Goal: Task Accomplishment & Management: Manage account settings

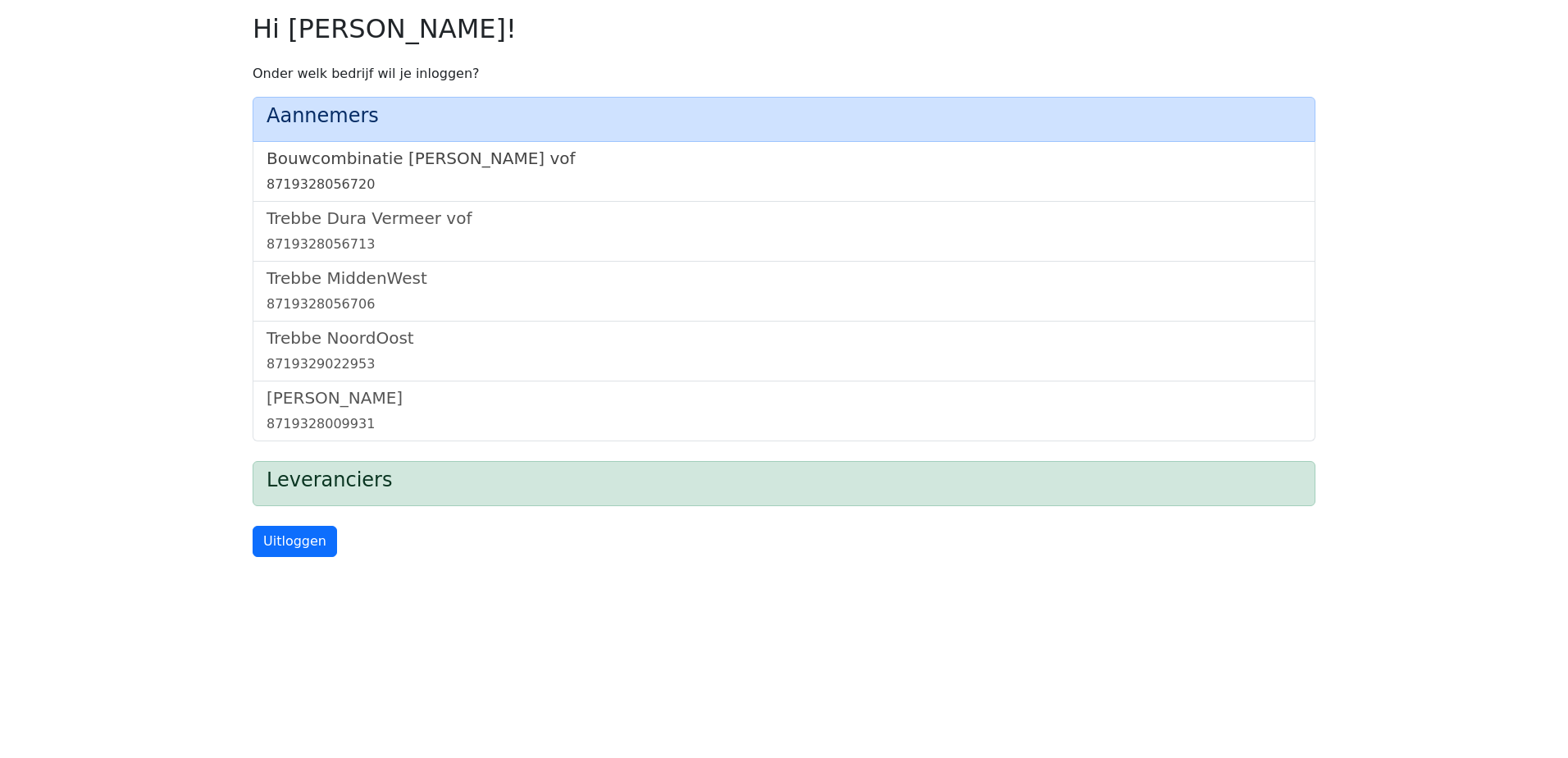
click at [294, 156] on h5 "Bouwcombinatie Trebbe De Nijs vof" at bounding box center [784, 158] width 1035 height 20
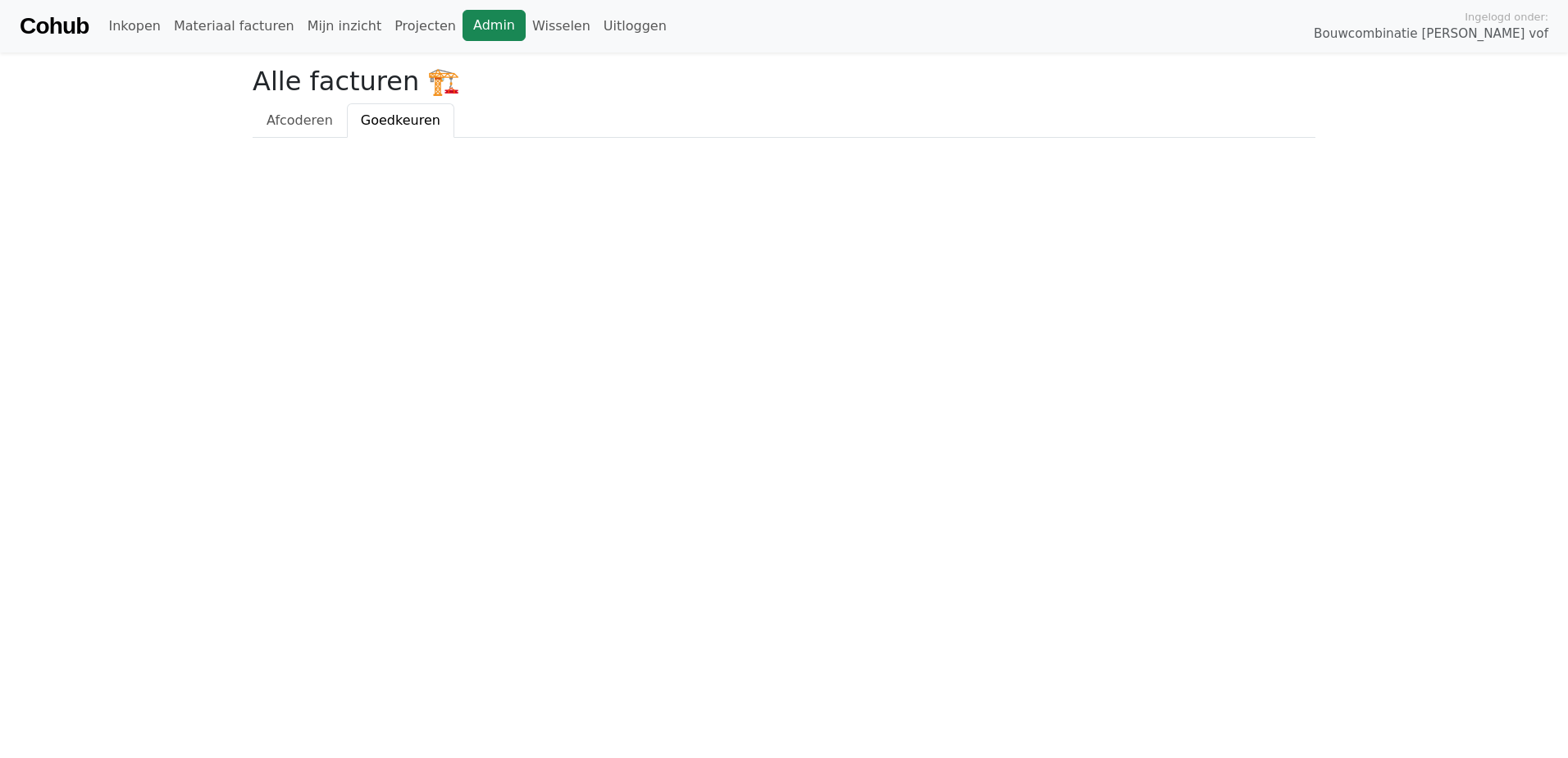
click at [466, 28] on link "Admin" at bounding box center [495, 25] width 63 height 31
click at [526, 27] on link "Wisselen" at bounding box center [561, 26] width 71 height 33
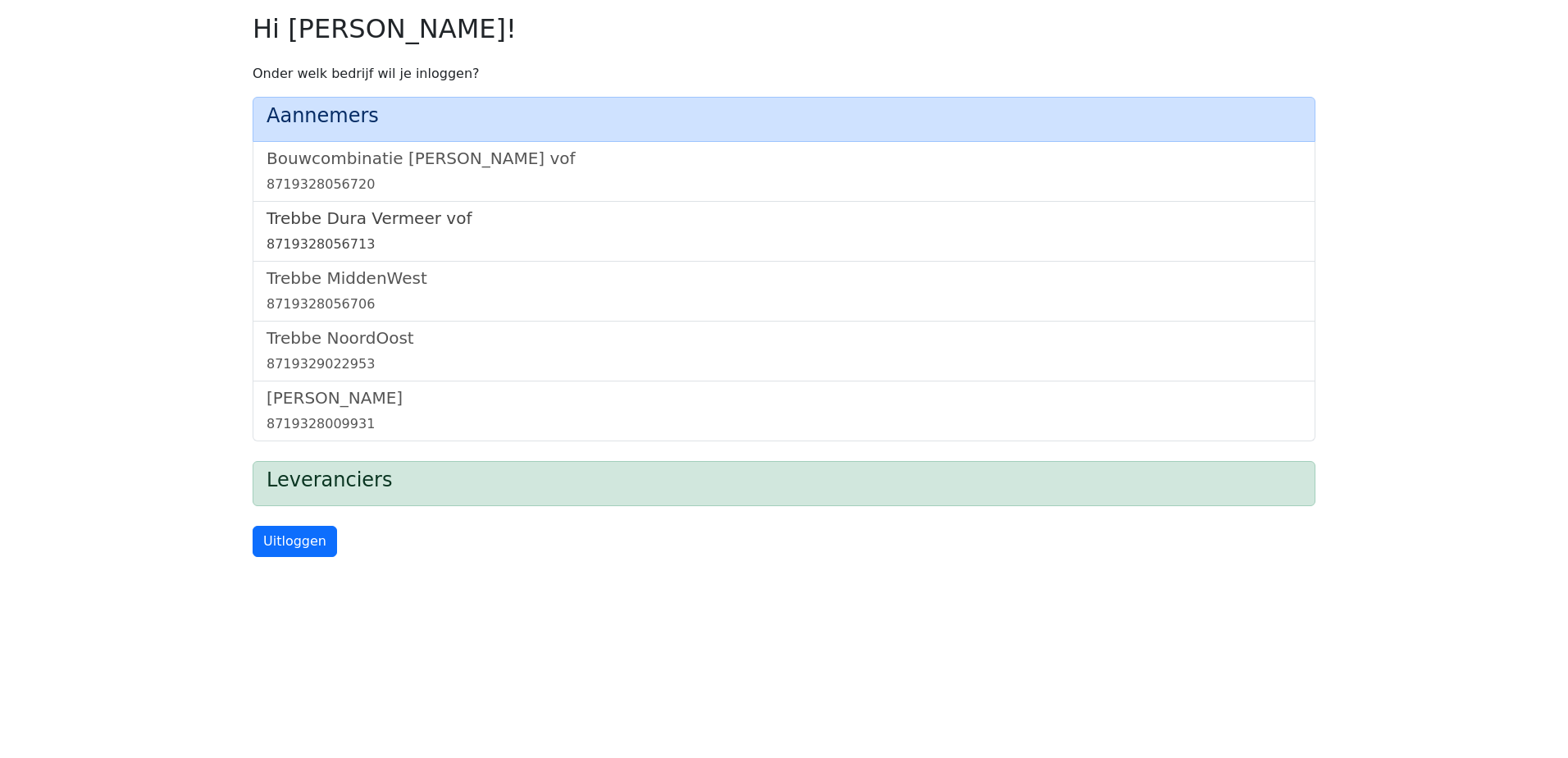
click at [308, 219] on h5 "Trebbe Dura Vermeer vof" at bounding box center [784, 218] width 1035 height 20
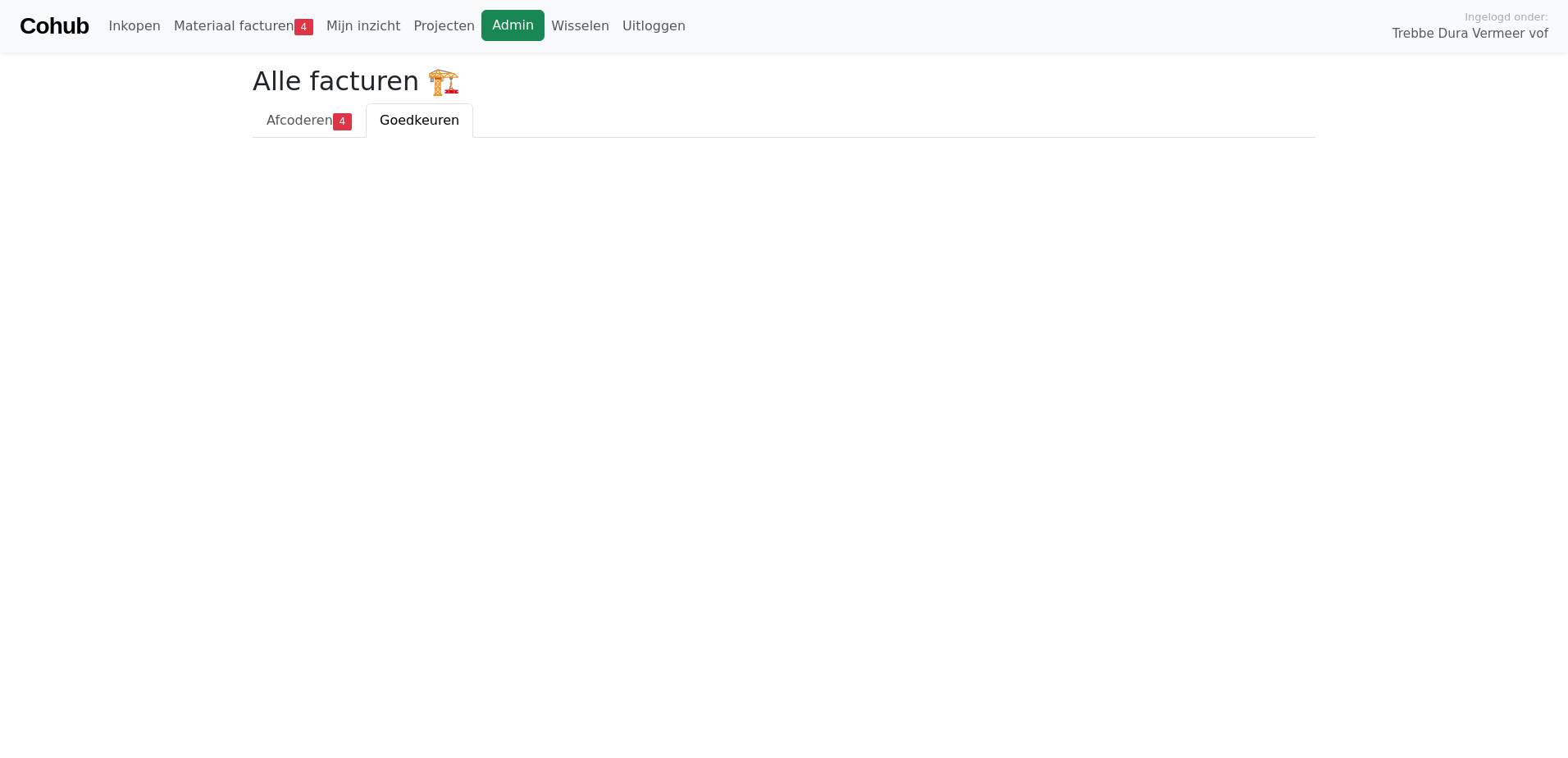
click at [482, 23] on link "Admin" at bounding box center [514, 25] width 63 height 31
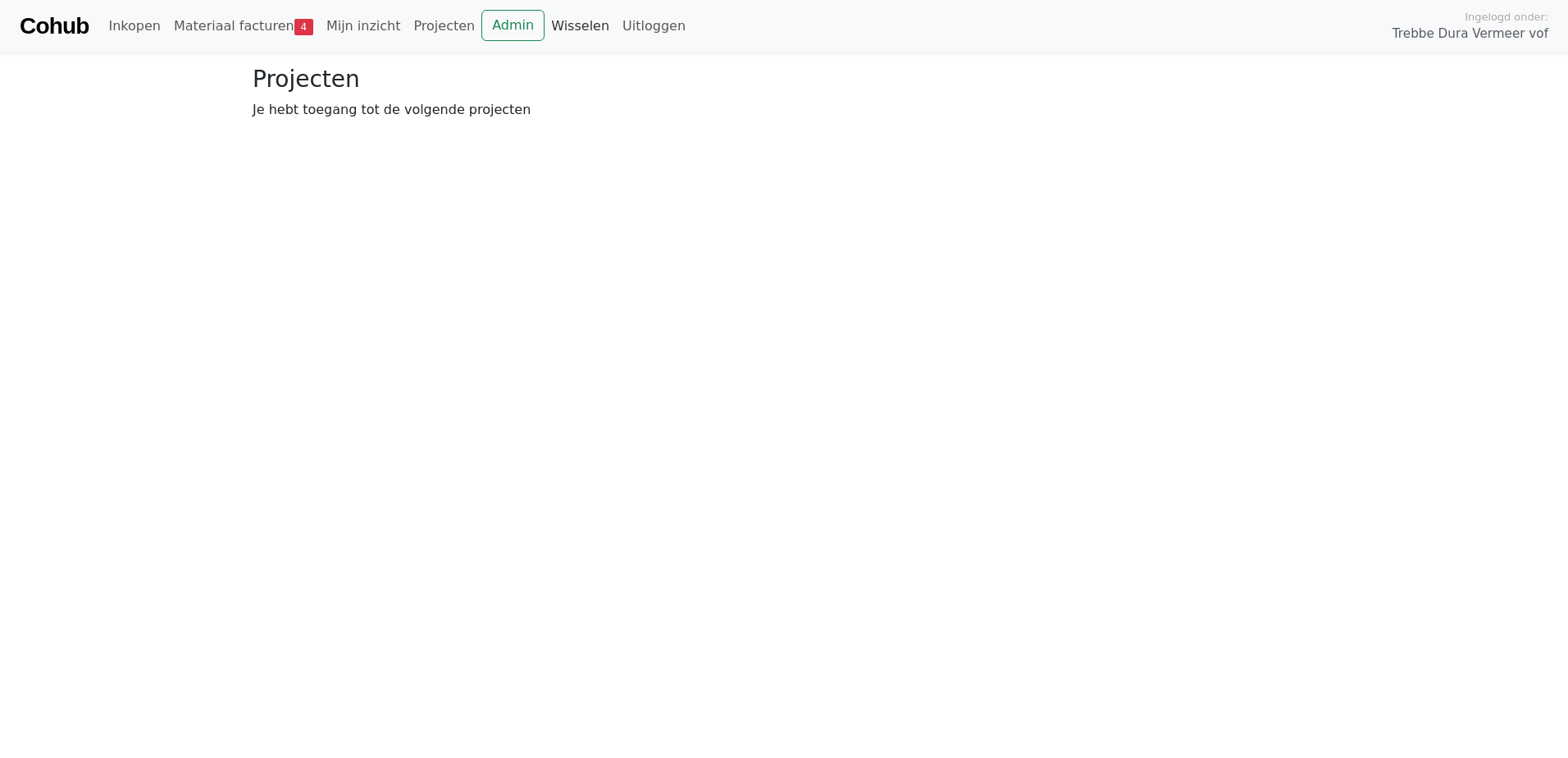
click at [544, 28] on link "Wisselen" at bounding box center [580, 26] width 71 height 33
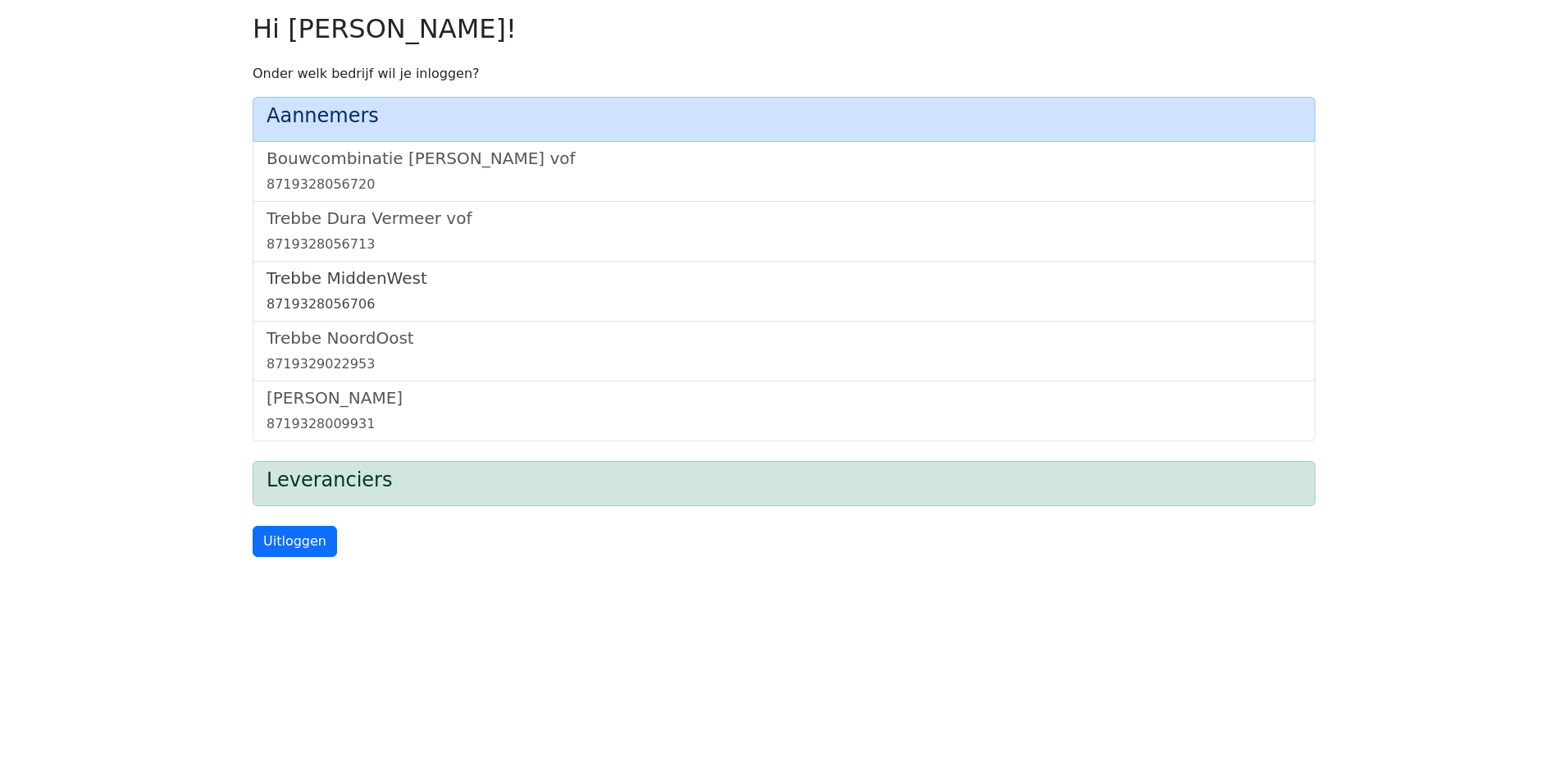
click at [364, 278] on h5 "Trebbe MiddenWest" at bounding box center [784, 278] width 1035 height 20
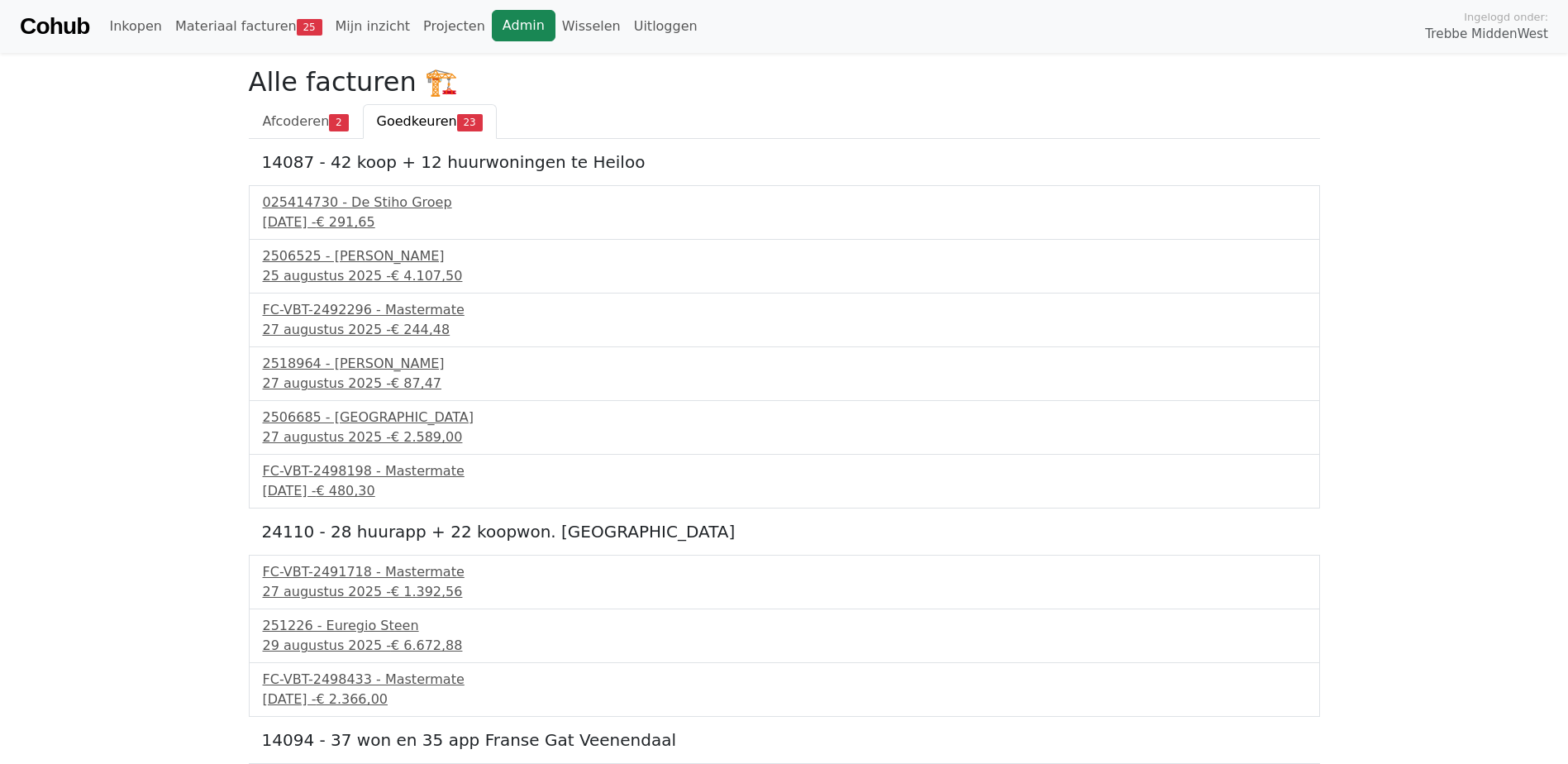
click at [492, 21] on link "Admin" at bounding box center [524, 25] width 64 height 31
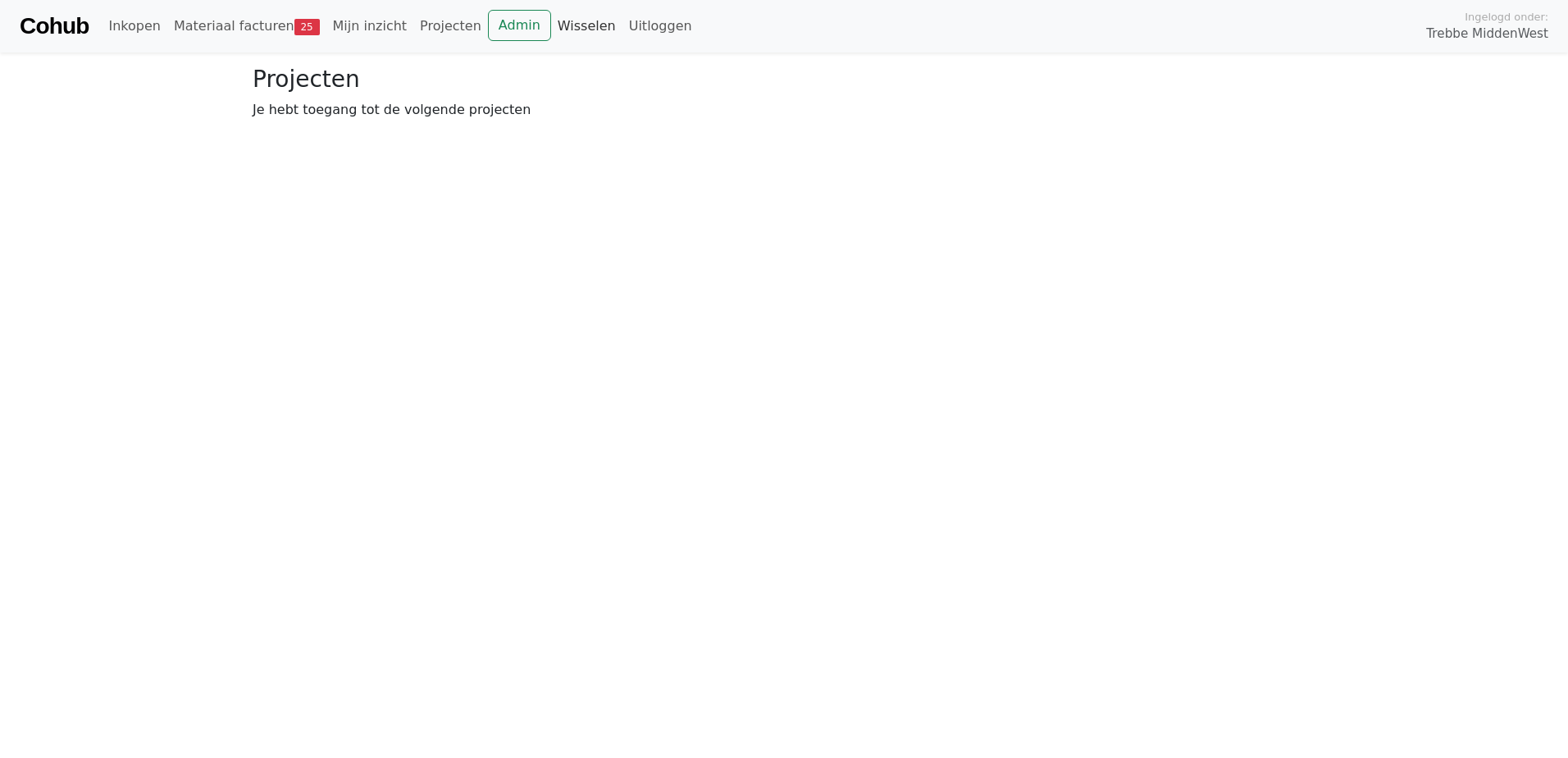
click at [551, 21] on link "Wisselen" at bounding box center [586, 26] width 71 height 33
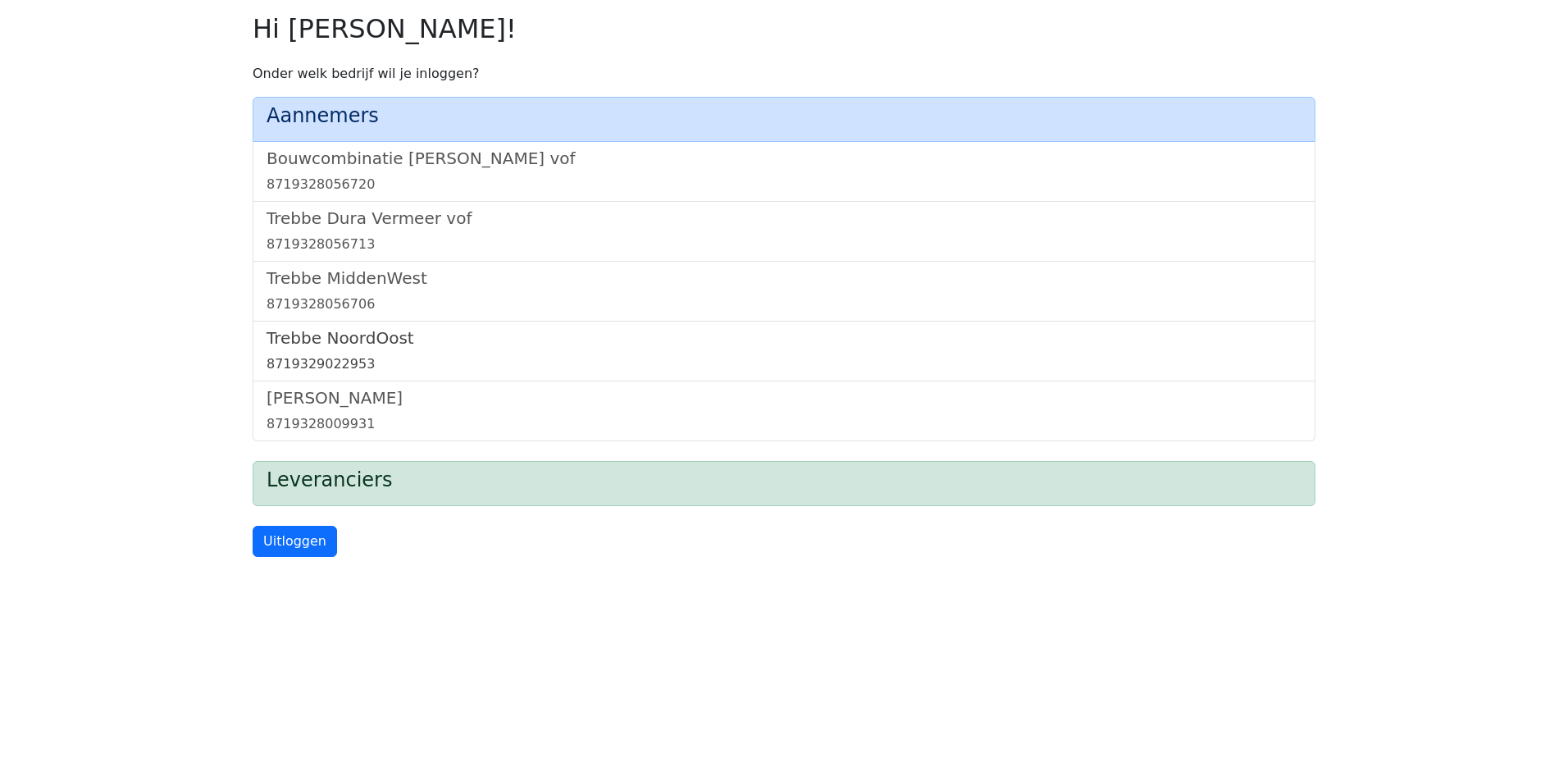
click at [309, 331] on h5 "Trebbe NoordOost" at bounding box center [784, 338] width 1035 height 20
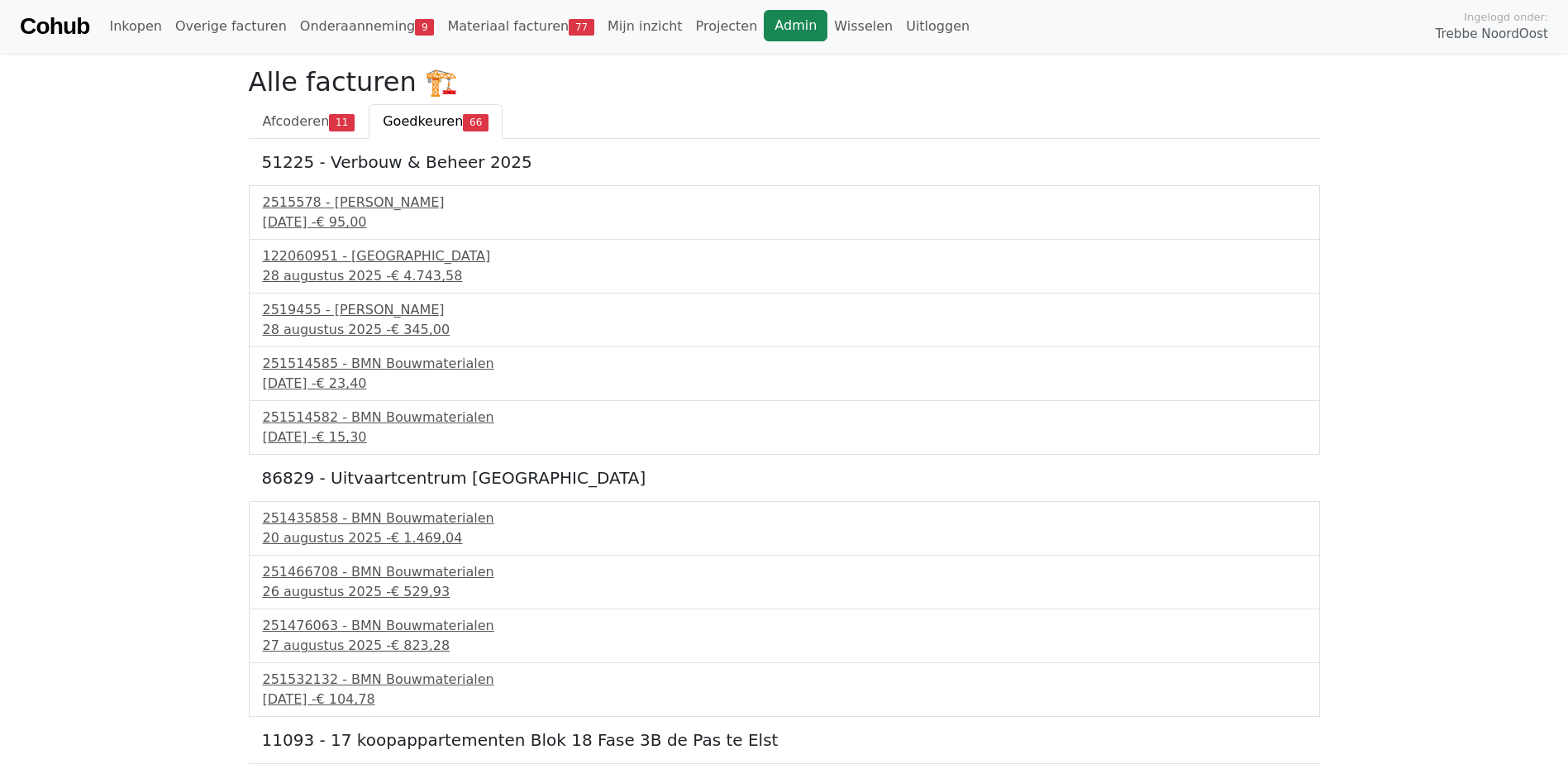
click at [764, 26] on link "Admin" at bounding box center [796, 25] width 64 height 31
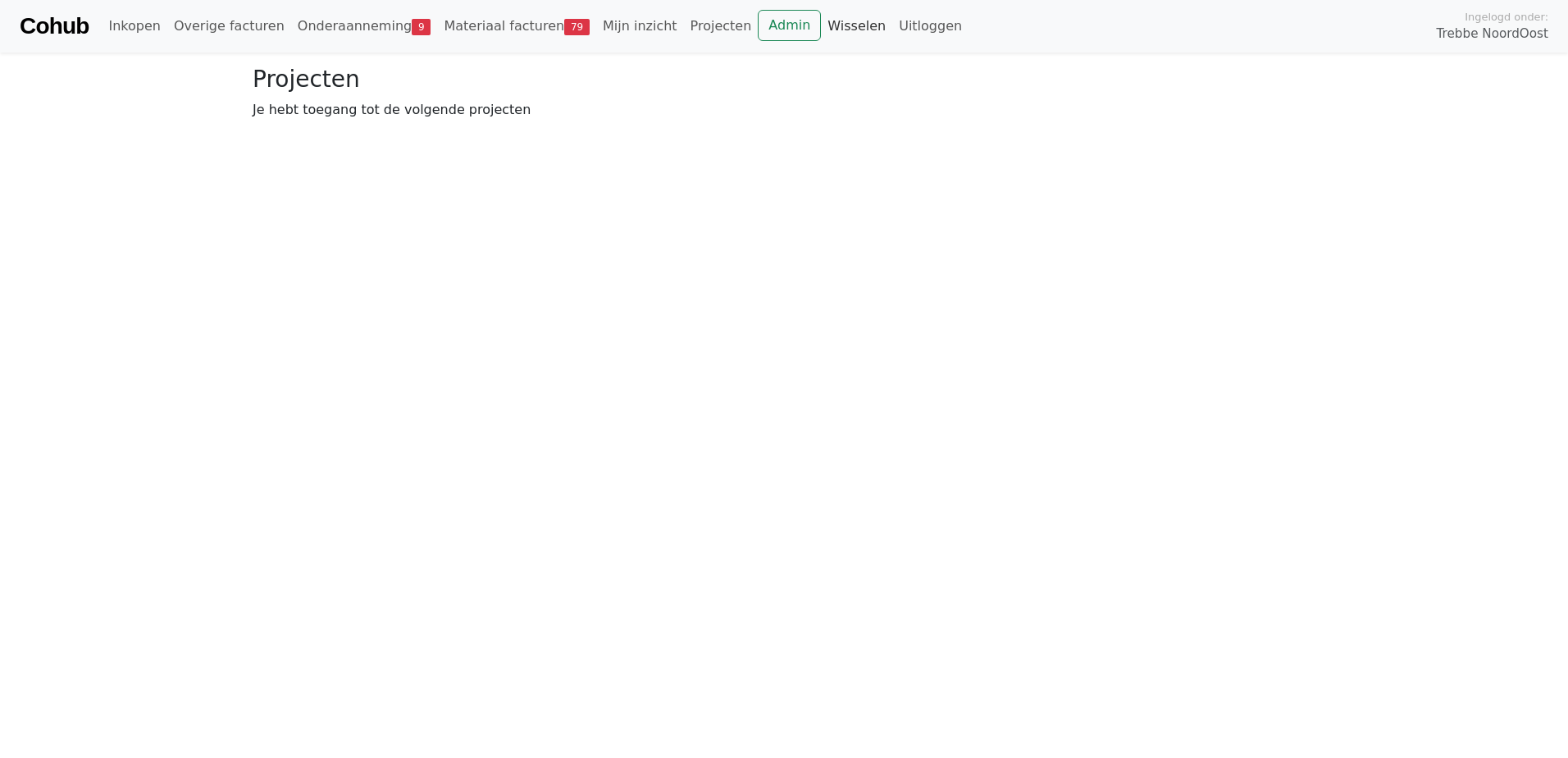
click at [821, 27] on link "Wisselen" at bounding box center [856, 26] width 71 height 33
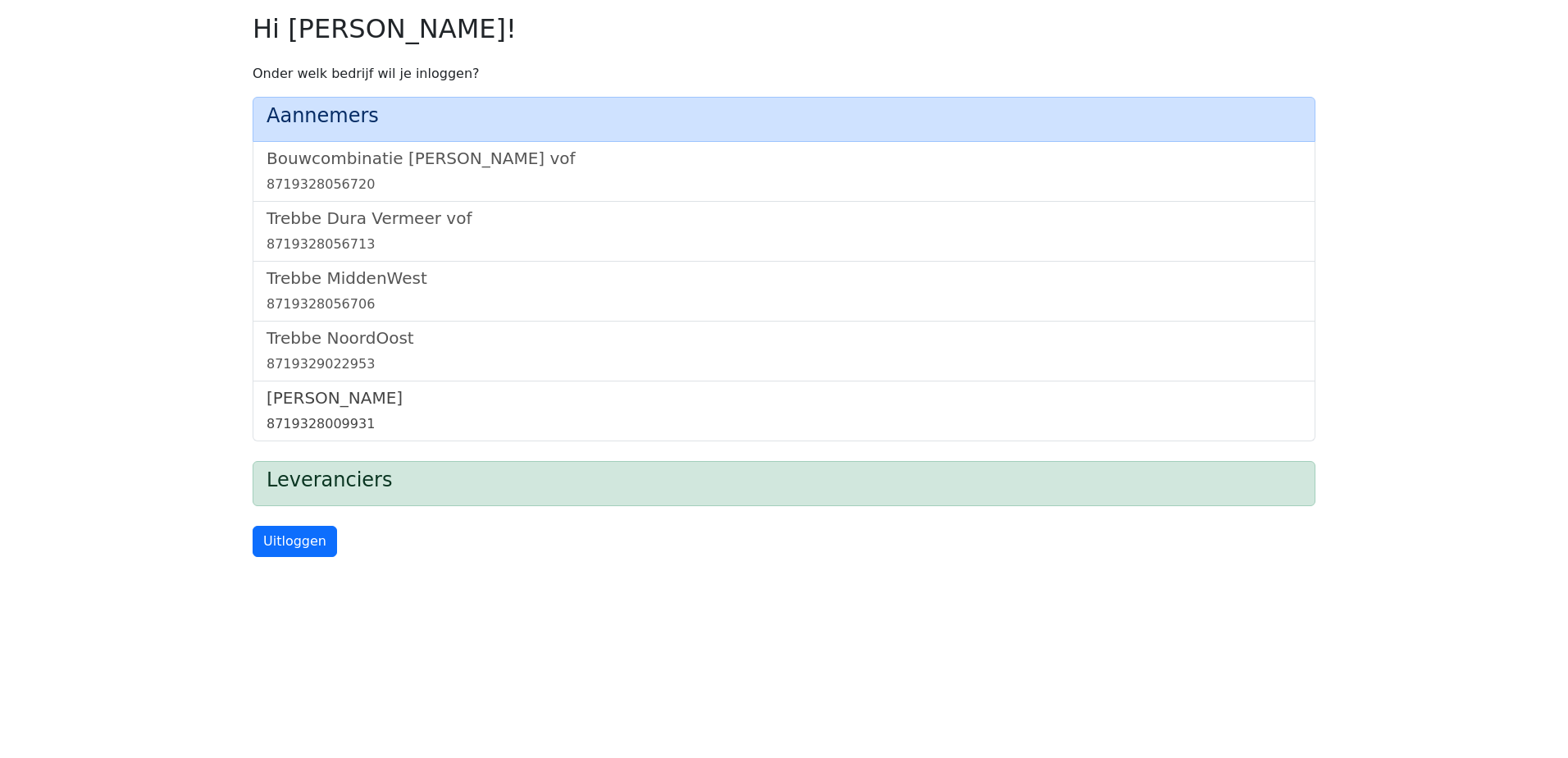
click at [303, 395] on h5 "[PERSON_NAME]" at bounding box center [784, 397] width 1035 height 20
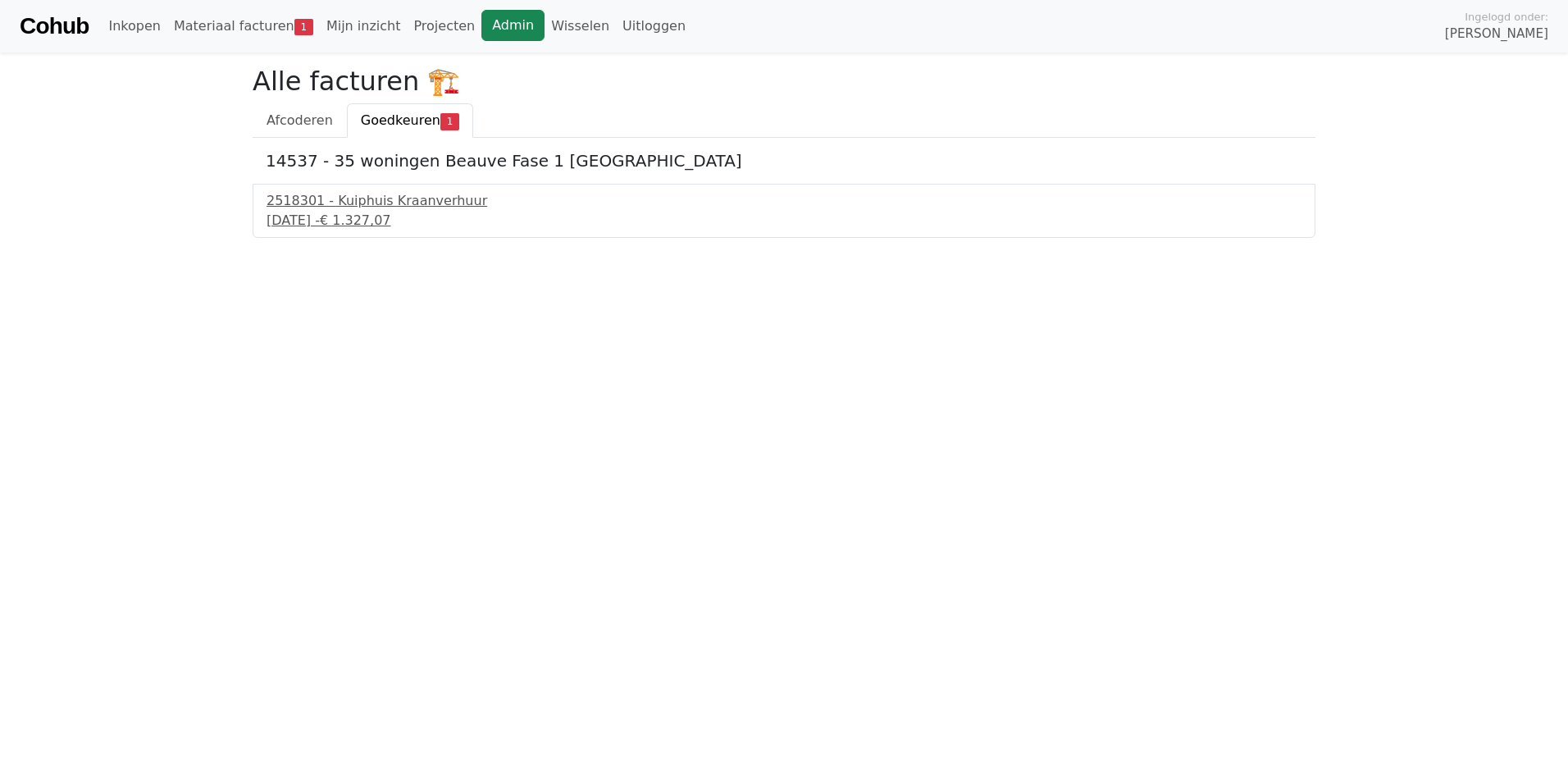
click at [482, 31] on link "Admin" at bounding box center [514, 25] width 63 height 31
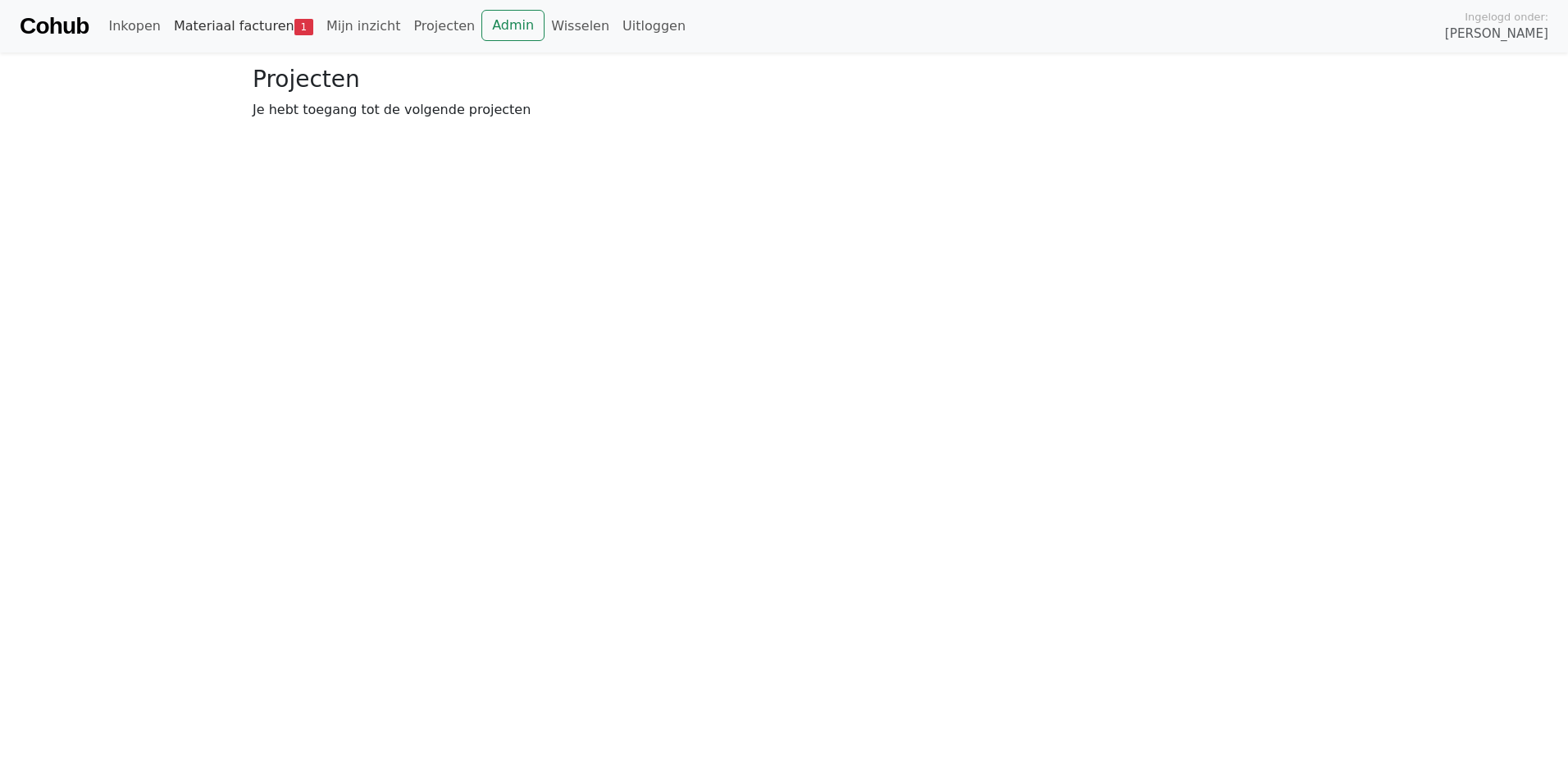
click at [238, 25] on link "Materiaal facturen 1" at bounding box center [243, 26] width 153 height 33
click at [371, 114] on span "Goedkeuren" at bounding box center [400, 120] width 80 height 15
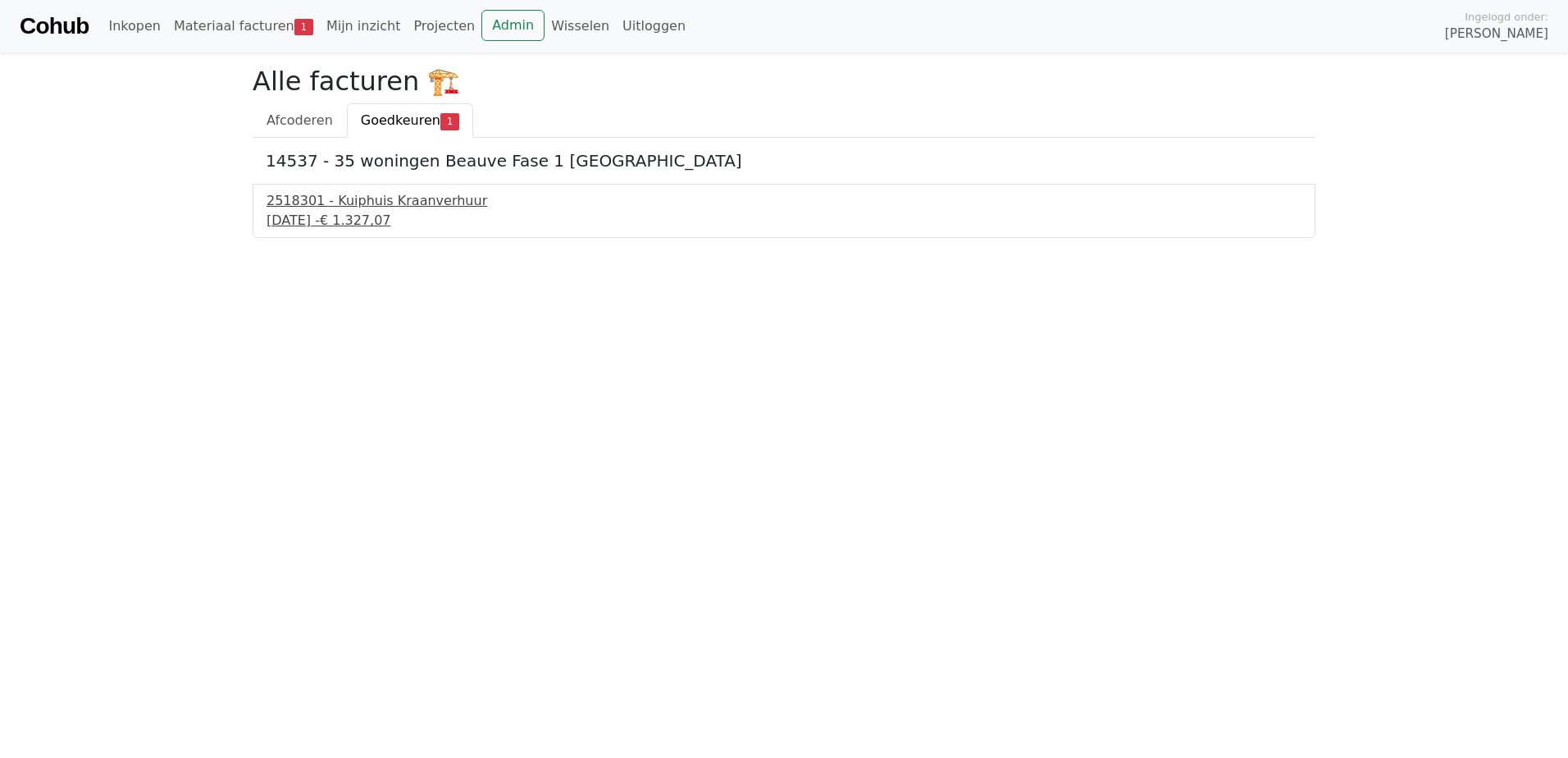
click at [321, 210] on div "2518301 - Kuiphuis Kraanverhuur" at bounding box center [784, 201] width 1035 height 20
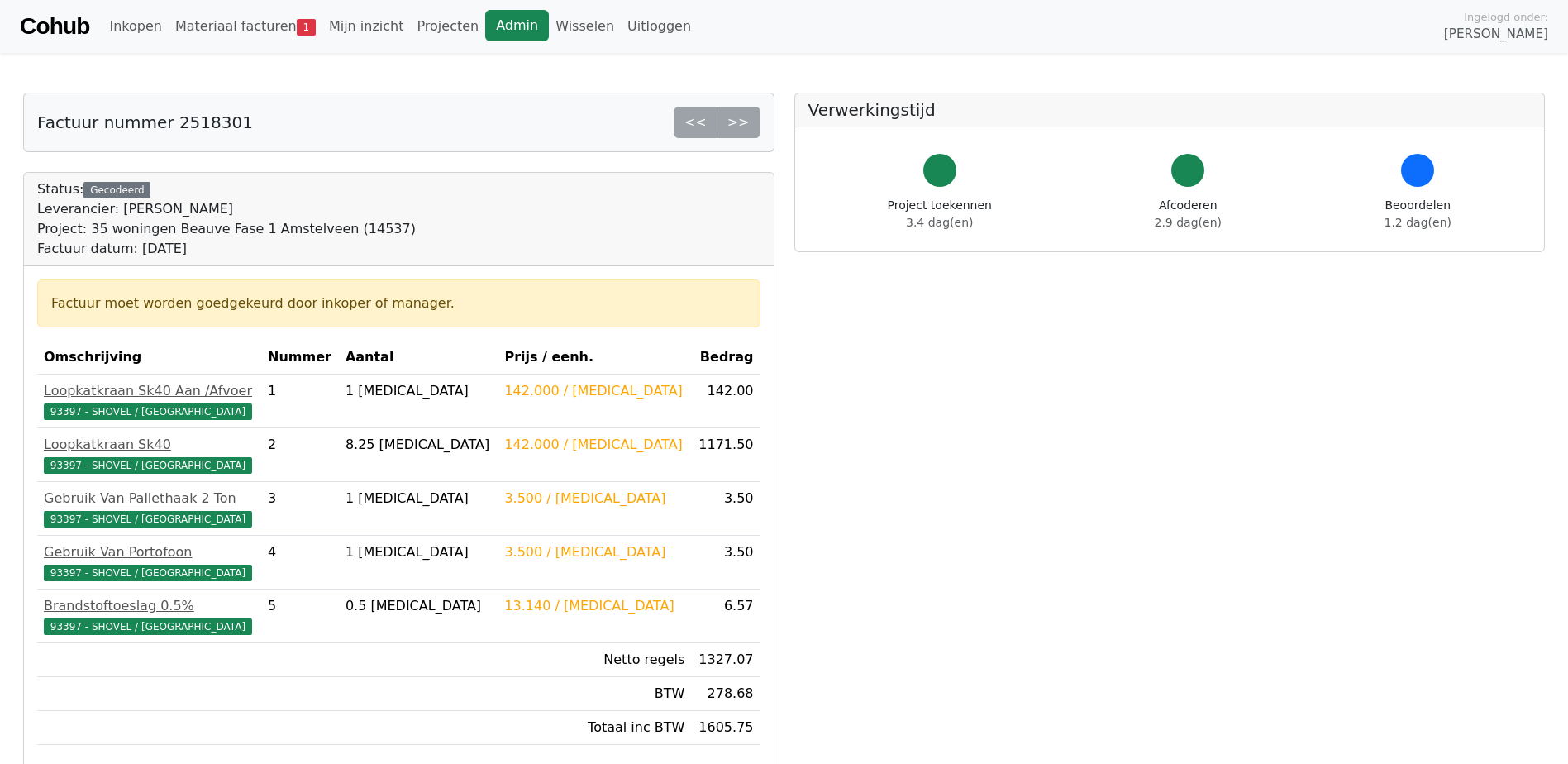
click at [486, 16] on link "Admin" at bounding box center [517, 25] width 64 height 31
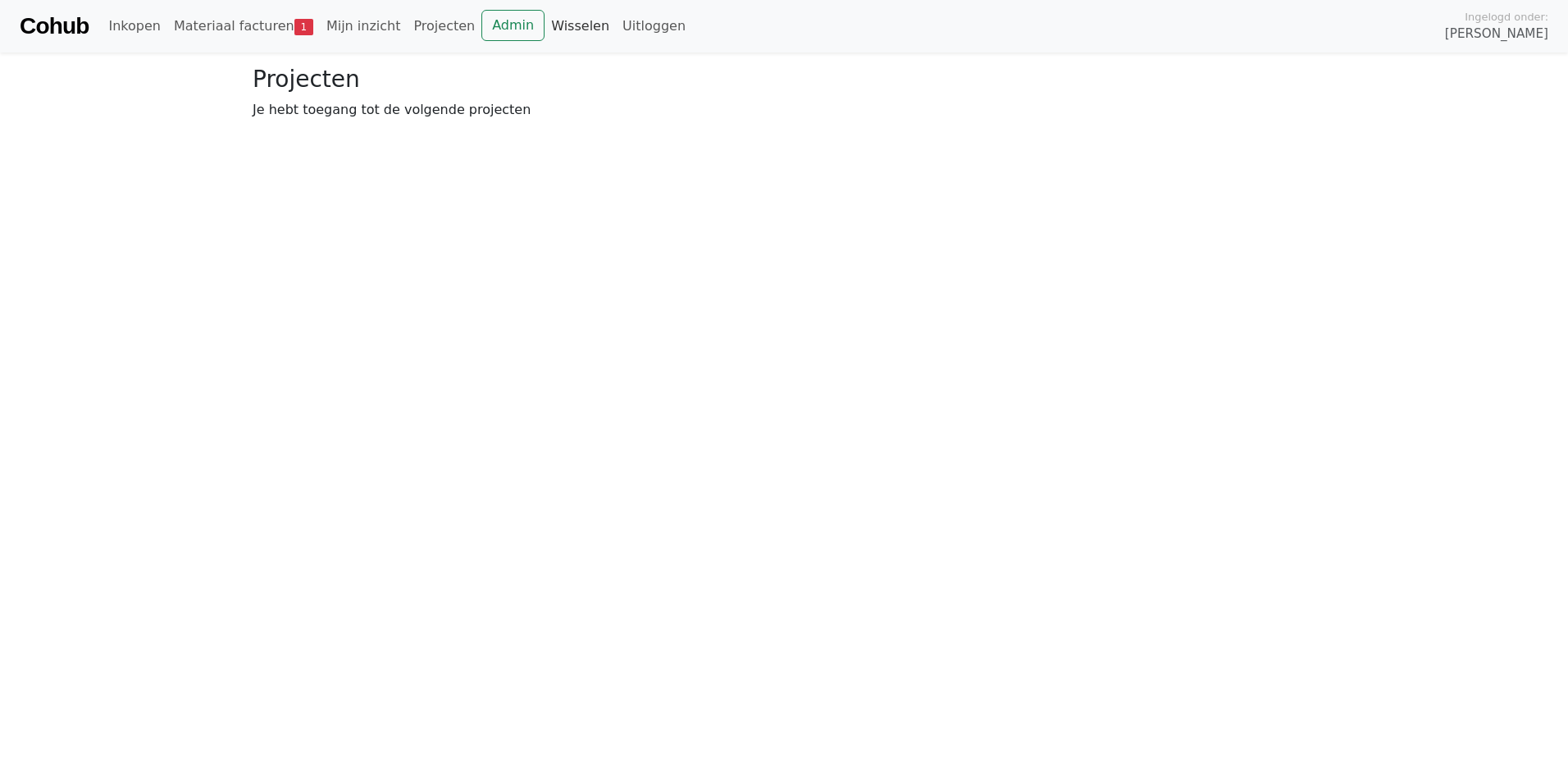
click at [544, 21] on link "Wisselen" at bounding box center [580, 26] width 71 height 33
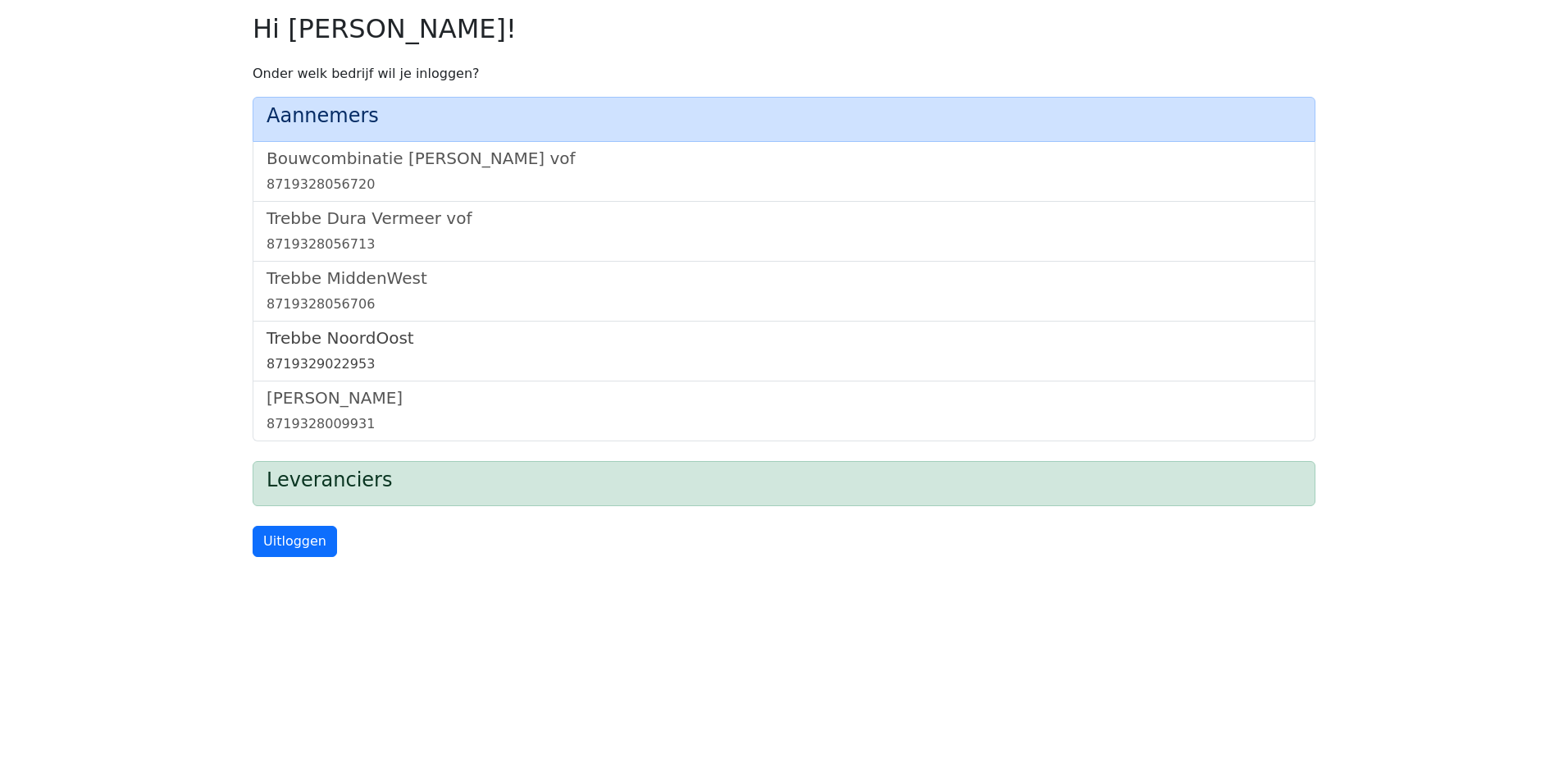
click at [354, 332] on h5 "Trebbe NoordOost" at bounding box center [784, 338] width 1035 height 20
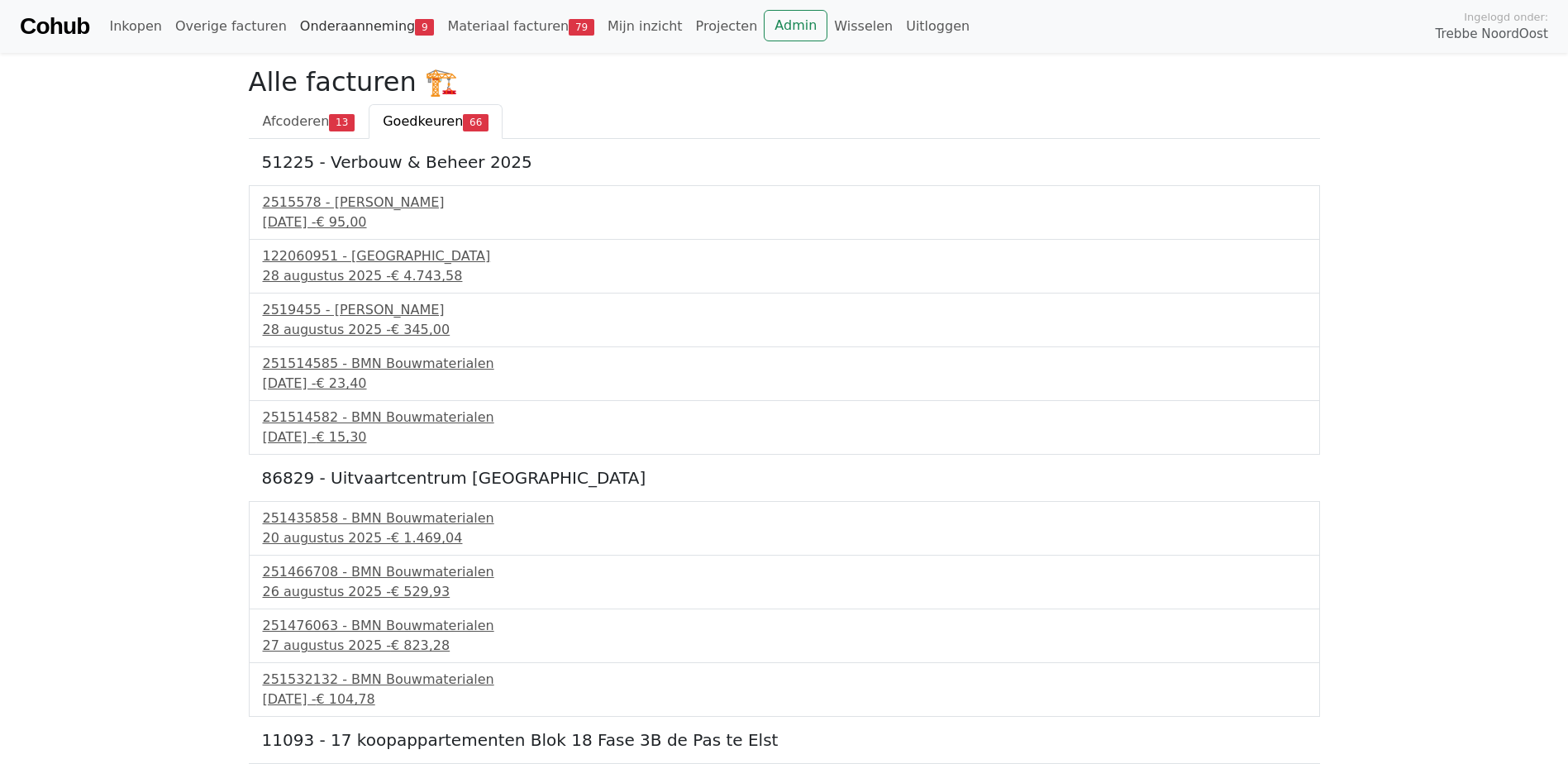
click at [324, 21] on link "Onderaanneming 9" at bounding box center [367, 26] width 148 height 33
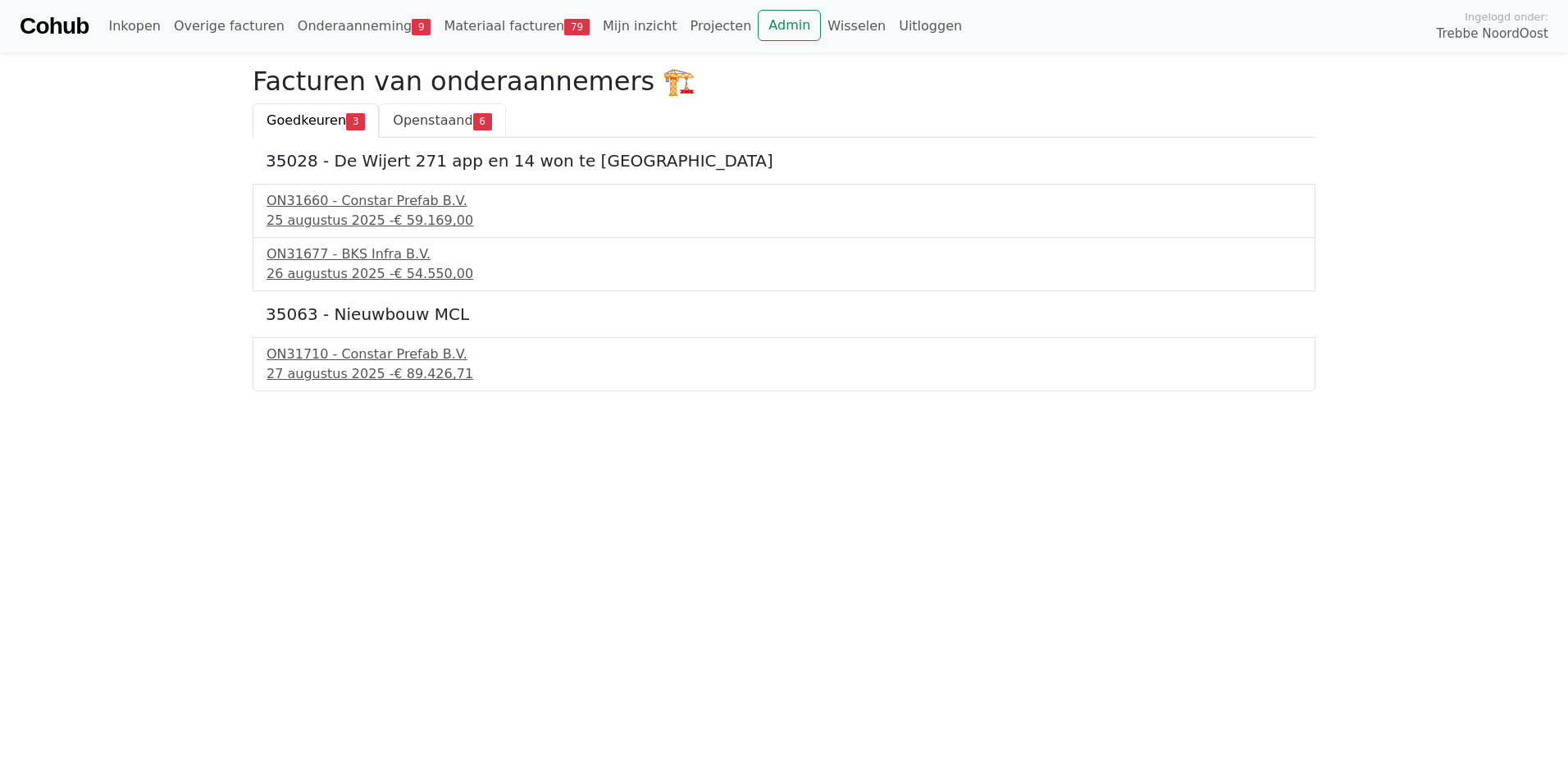
click at [424, 117] on span "Openstaand" at bounding box center [432, 120] width 80 height 15
